Goal: Task Accomplishment & Management: Manage account settings

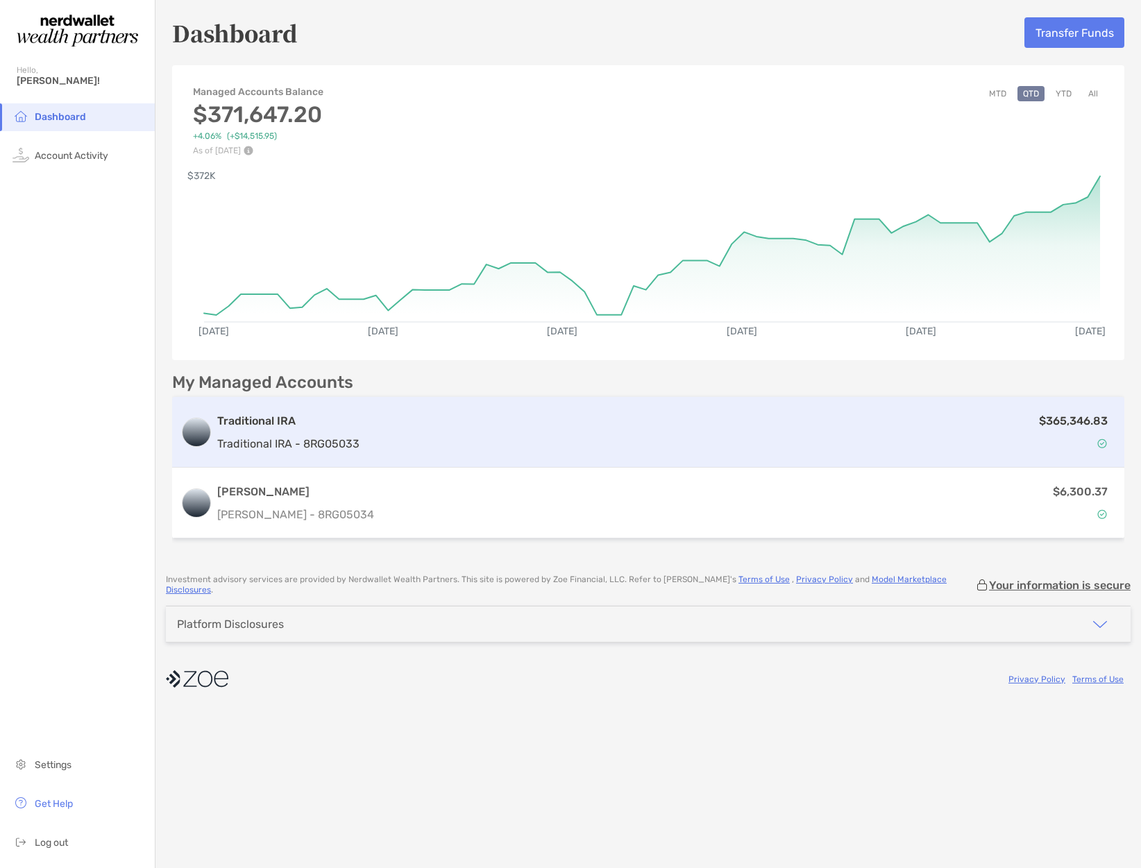
click at [1002, 430] on div "$365,346.83" at bounding box center [740, 432] width 751 height 40
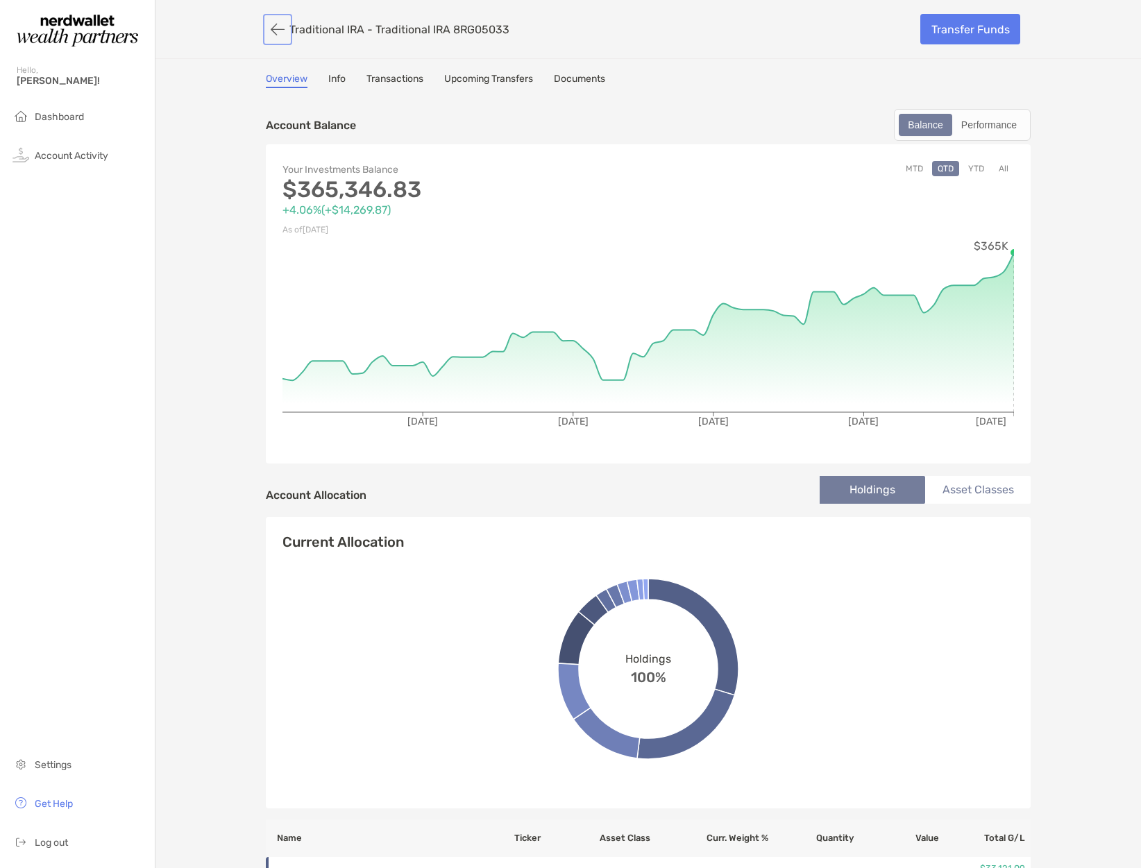
click at [271, 29] on button "button" at bounding box center [278, 30] width 24 height 26
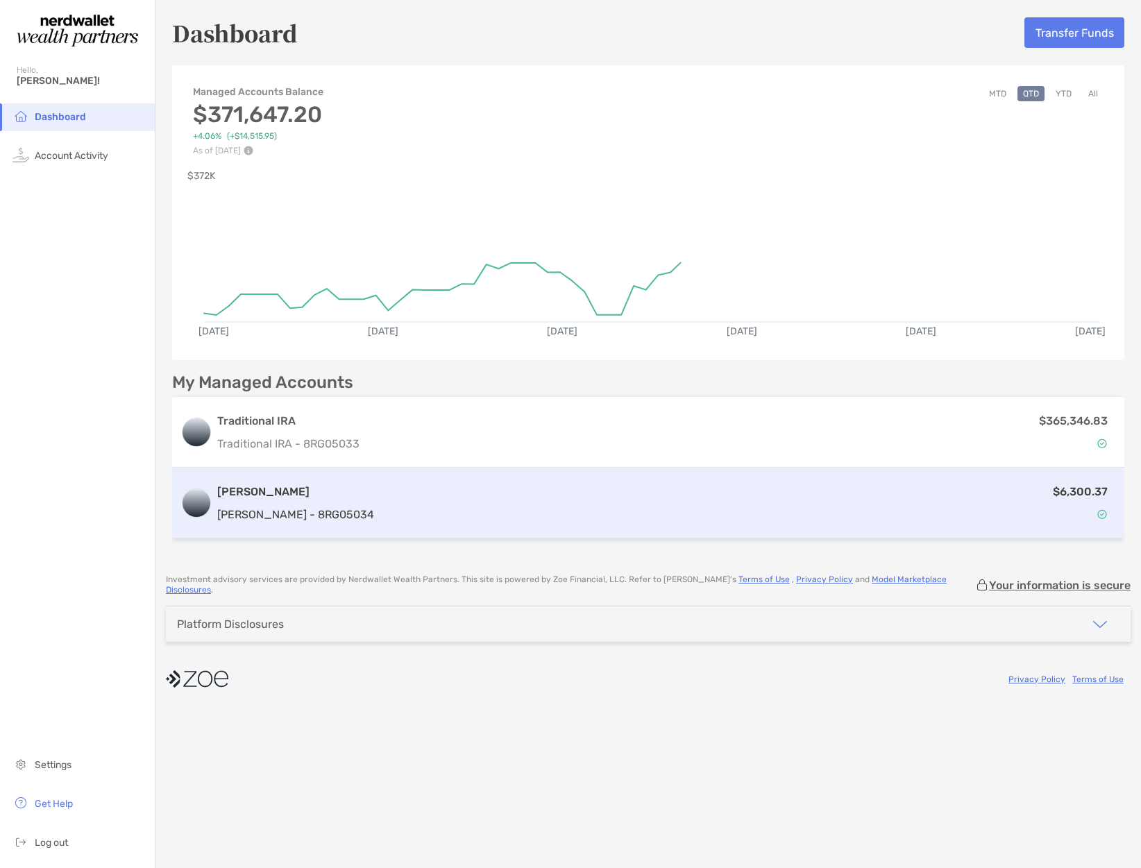
click at [507, 494] on div "$6,300.37" at bounding box center [748, 503] width 736 height 40
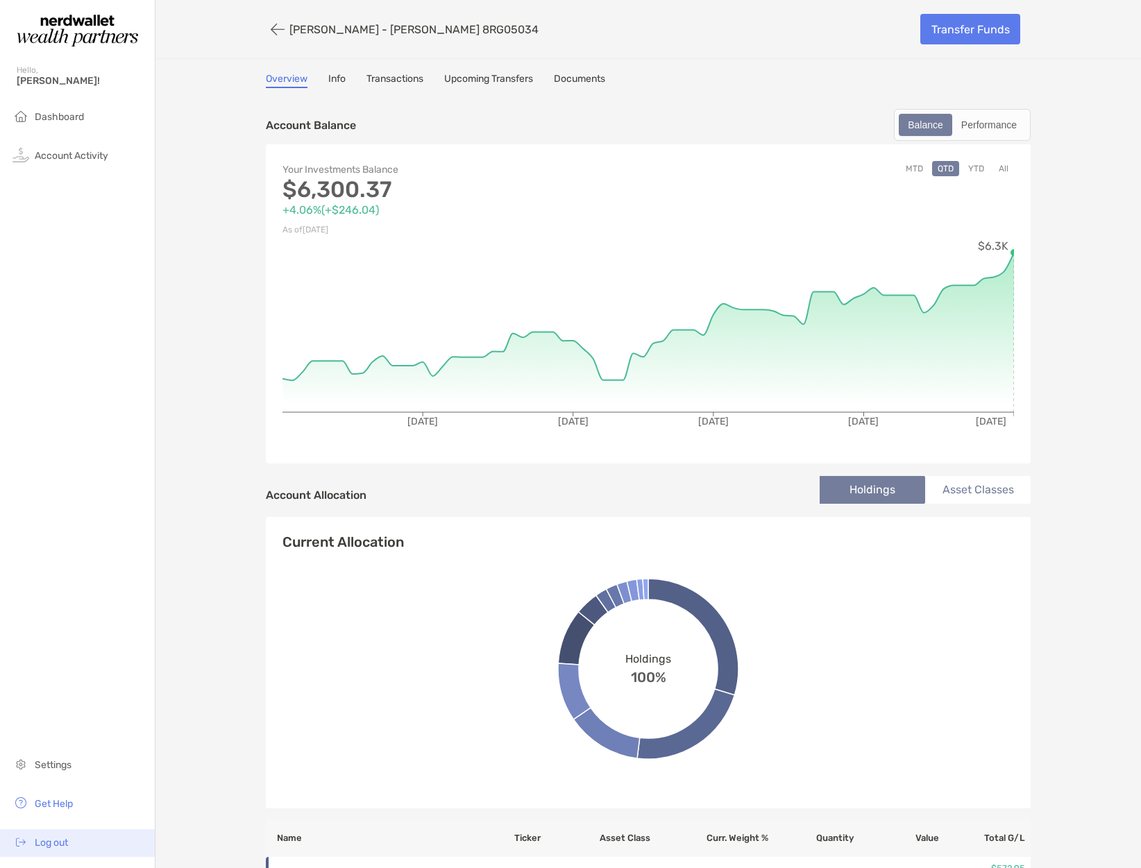
click at [58, 843] on span "Log out" at bounding box center [51, 843] width 33 height 12
